Goal: Transaction & Acquisition: Book appointment/travel/reservation

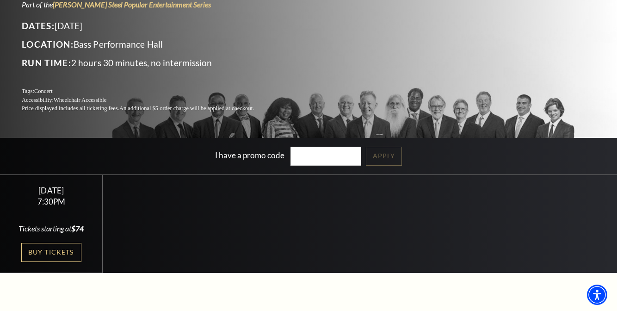
scroll to position [108, 0]
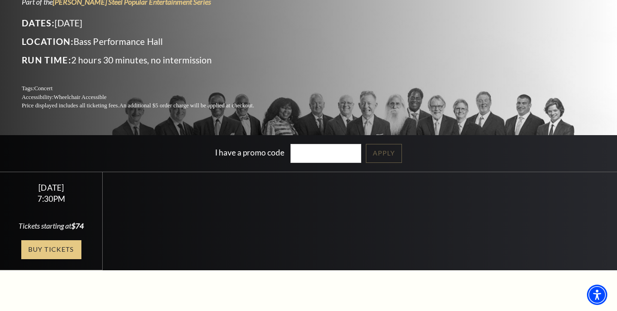
click at [73, 250] on link "Buy Tickets" at bounding box center [51, 249] width 60 height 19
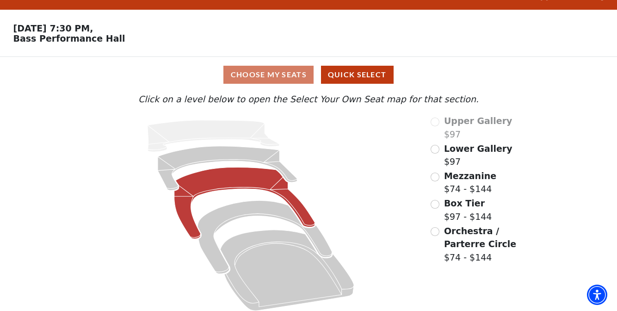
scroll to position [26, 0]
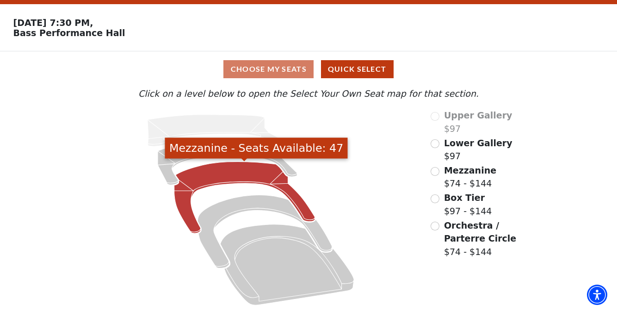
click at [216, 168] on icon "Mezzanine - Seats Available: 47" at bounding box center [244, 198] width 141 height 72
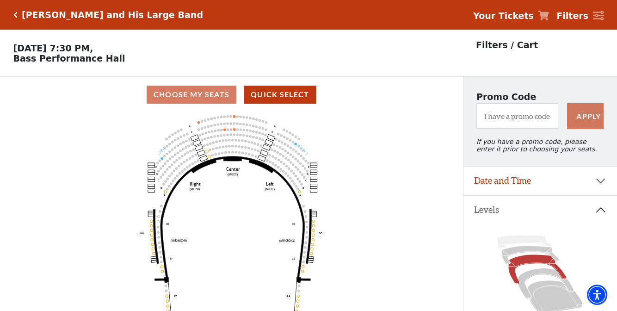
scroll to position [12, 0]
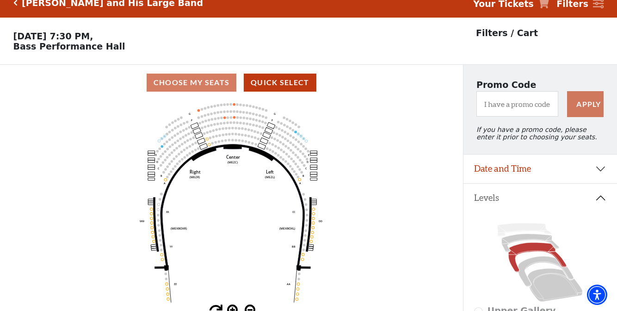
click at [16, 6] on icon "Click here to go back to filters" at bounding box center [15, 3] width 4 height 6
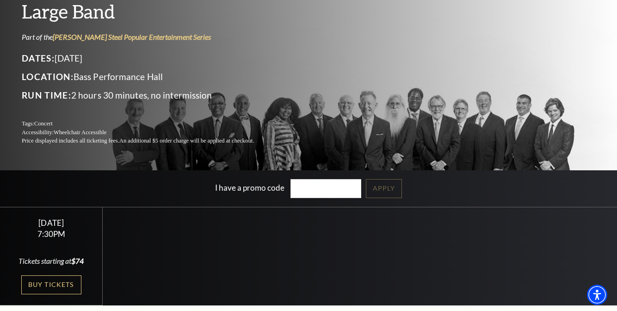
scroll to position [80, 0]
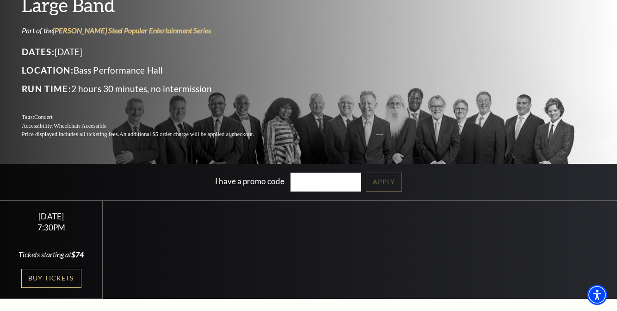
click at [65, 288] on div "[DATE] 7:30PM Tickets starting at $74 Buy Tickets" at bounding box center [51, 250] width 103 height 99
click at [67, 280] on link "Buy Tickets" at bounding box center [51, 278] width 60 height 19
click at [50, 272] on link "Buy Tickets" at bounding box center [51, 278] width 60 height 19
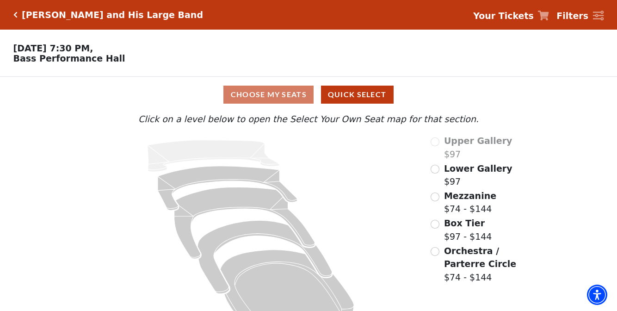
scroll to position [26, 0]
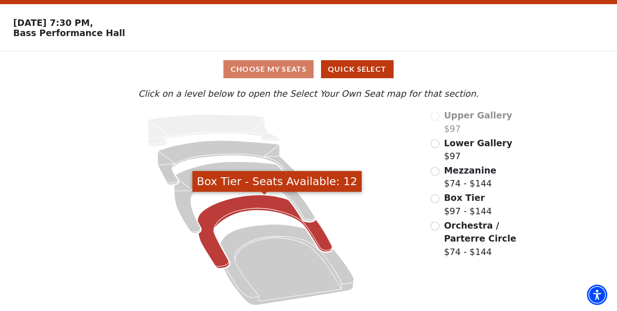
click at [321, 234] on icon "Box Tier - Seats Available: 12" at bounding box center [265, 231] width 135 height 73
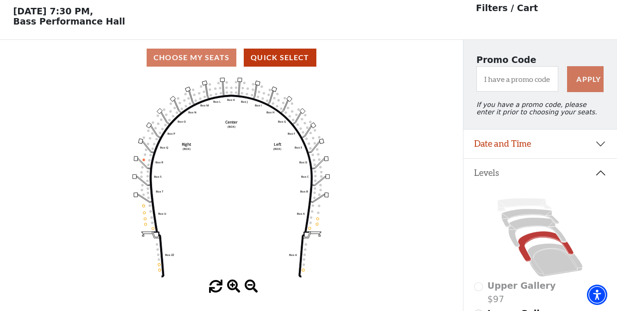
scroll to position [43, 0]
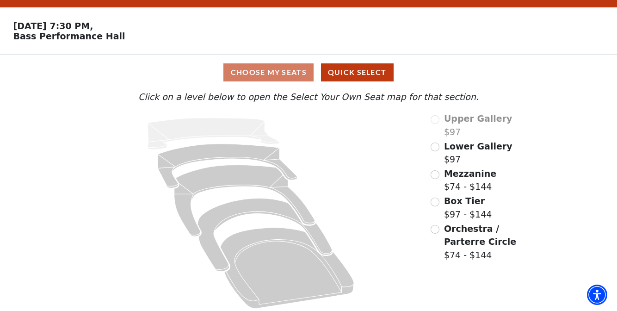
scroll to position [26, 0]
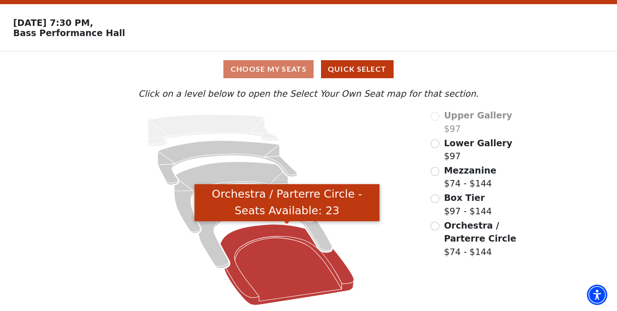
click at [289, 274] on icon "Orchestra / Parterre Circle - Seats Available: 23" at bounding box center [287, 264] width 134 height 81
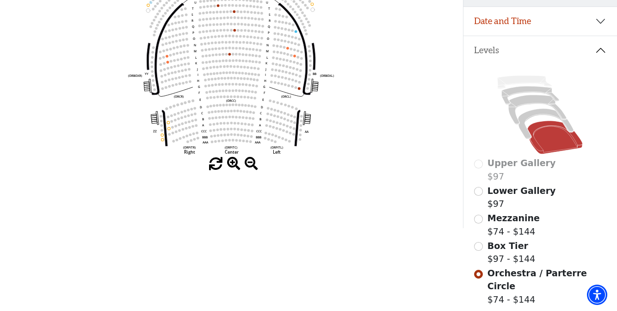
scroll to position [161, 0]
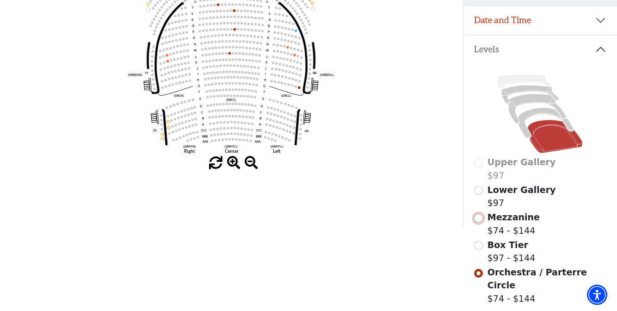
click at [478, 219] on input "Mezzanine$74 - $144\a" at bounding box center [478, 218] width 9 height 9
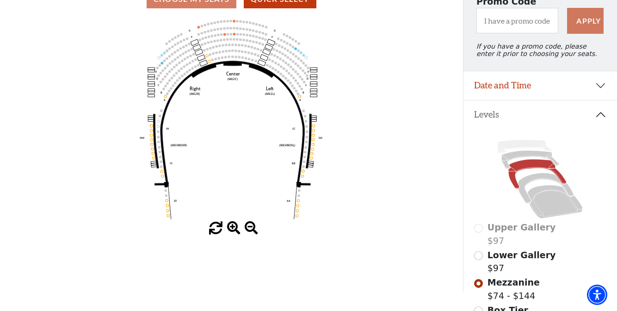
scroll to position [97, 0]
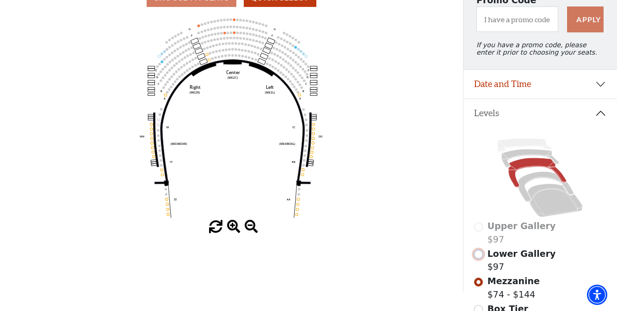
click at [477, 253] on input "Lower Gallery$97\a" at bounding box center [478, 254] width 9 height 9
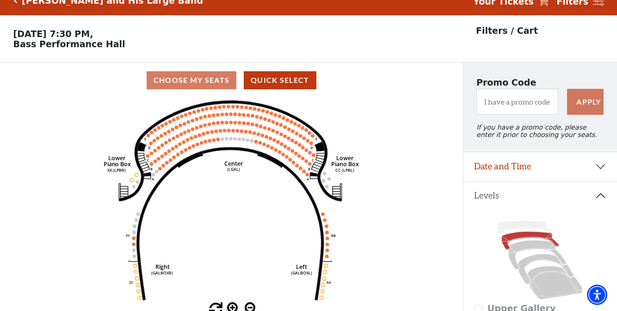
scroll to position [21, 0]
